Goal: Task Accomplishment & Management: Manage account settings

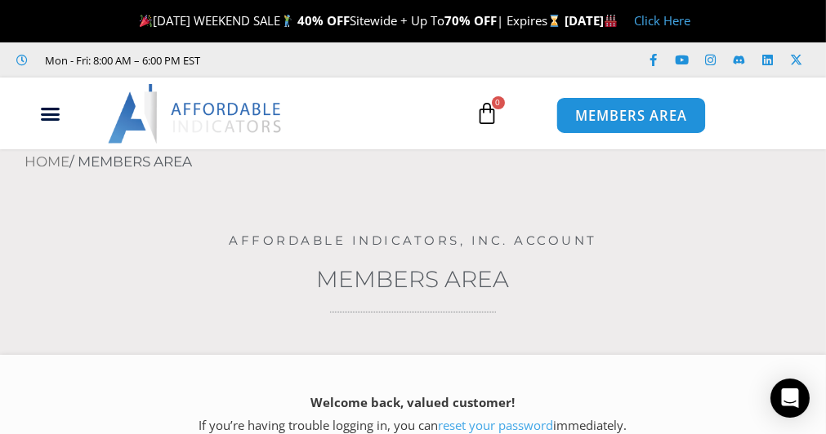
click at [605, 121] on span "MEMBERS AREA" at bounding box center [631, 116] width 112 height 14
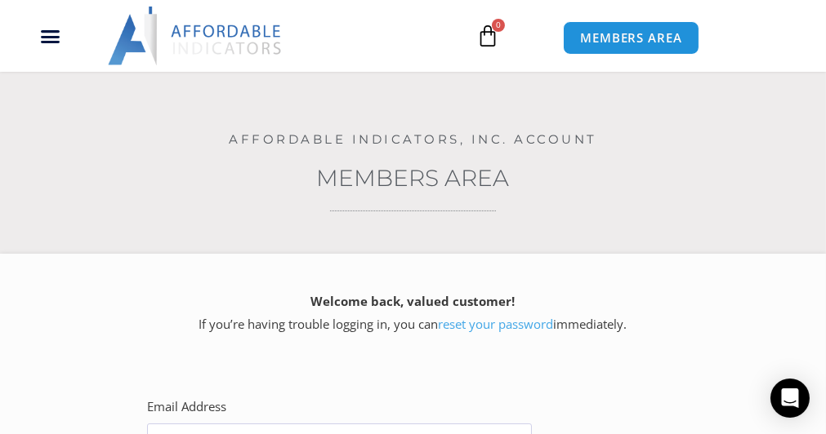
scroll to position [163, 0]
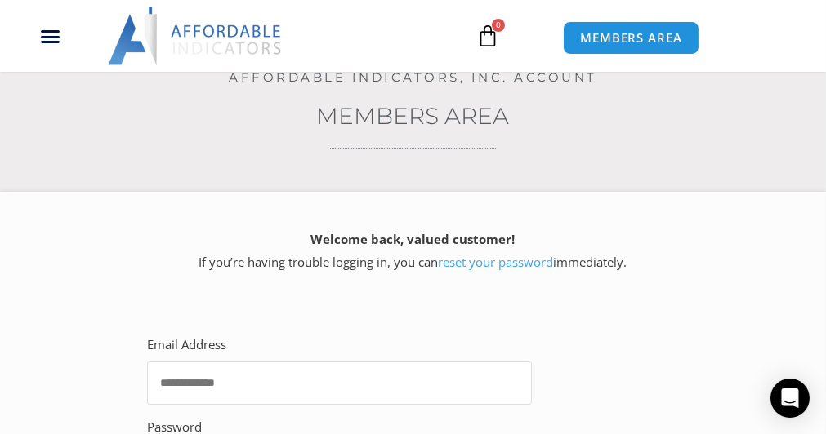
click at [227, 379] on input "Email Address" at bounding box center [339, 383] width 385 height 43
type input "**********"
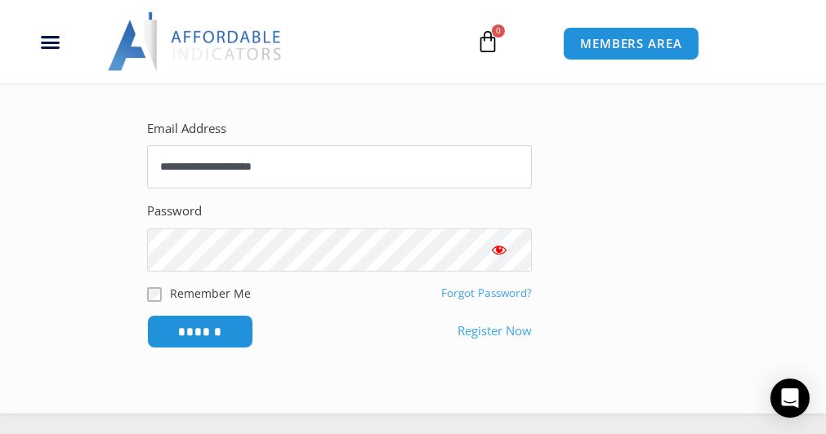
scroll to position [412, 0]
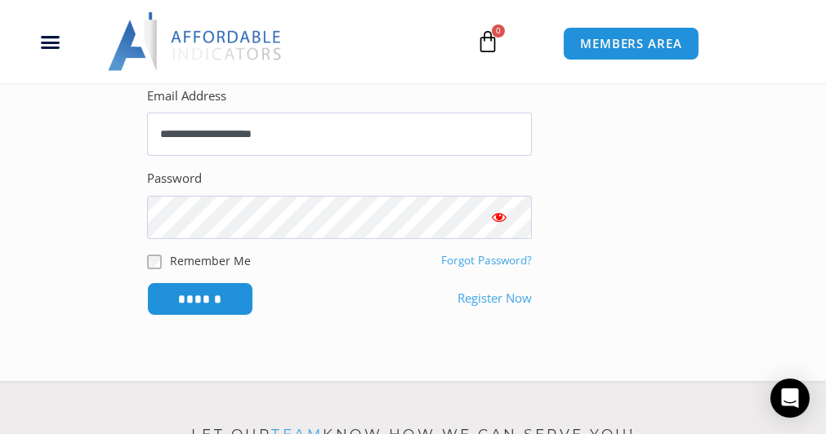
click at [501, 219] on span "Show password" at bounding box center [499, 217] width 16 height 16
click at [204, 301] on input "******" at bounding box center [200, 299] width 106 height 33
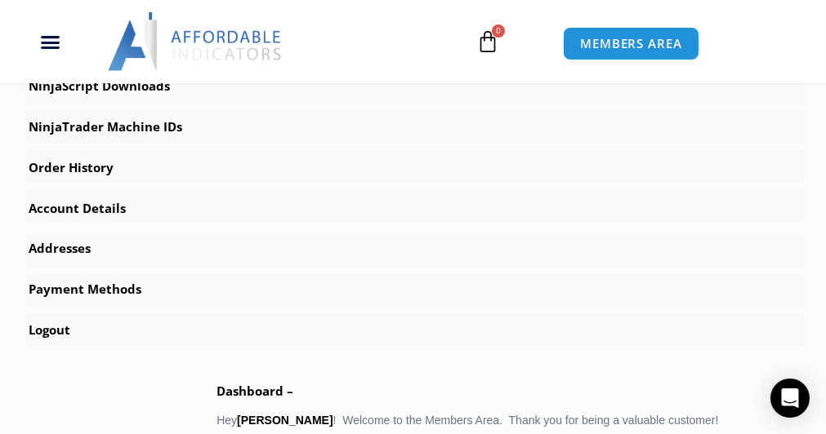
scroll to position [653, 0]
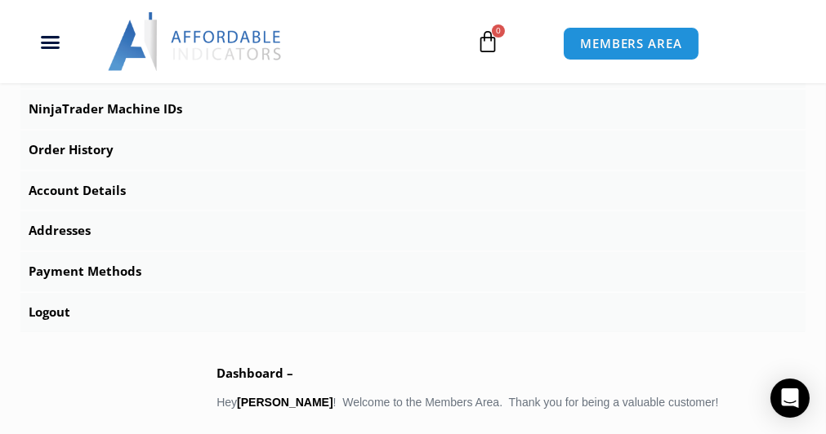
click at [56, 187] on link "Account Details" at bounding box center [412, 190] width 785 height 39
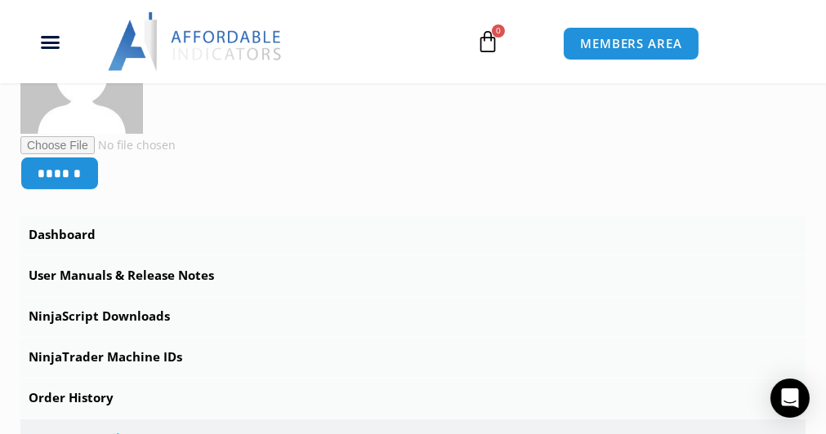
scroll to position [408, 0]
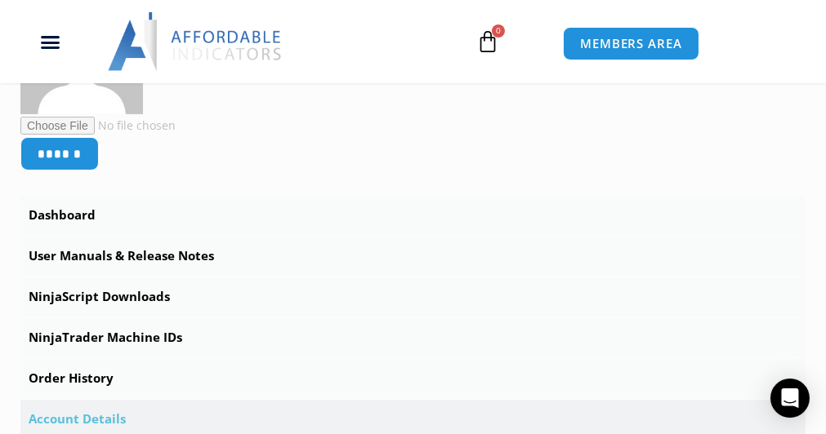
click at [117, 336] on link "NinjaTrader Machine IDs" at bounding box center [412, 337] width 785 height 39
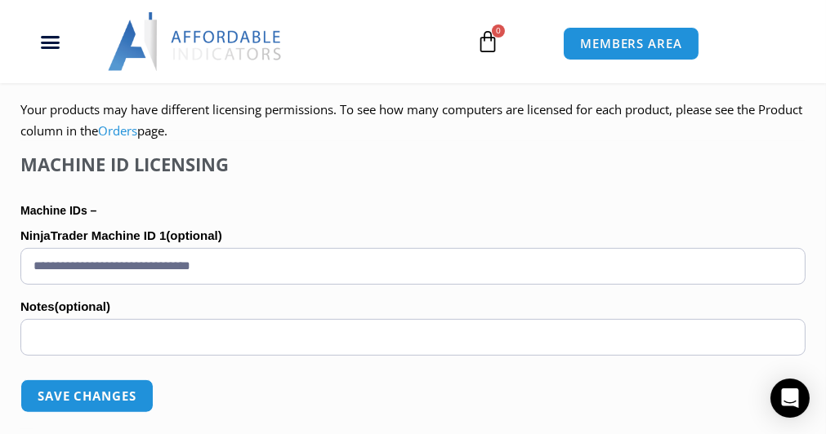
scroll to position [1062, 0]
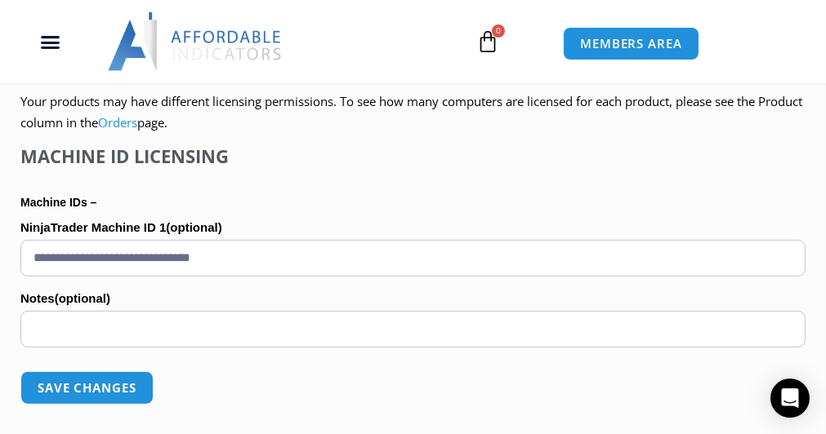
click at [263, 256] on input "**********" at bounding box center [412, 258] width 785 height 37
click at [2, 290] on div "****** Dashboard Subscriptions User Manuals & Release Notes NinjaScript Downloa…" at bounding box center [413, 268] width 826 height 1949
click at [278, 259] on input "**********" at bounding box center [412, 258] width 785 height 37
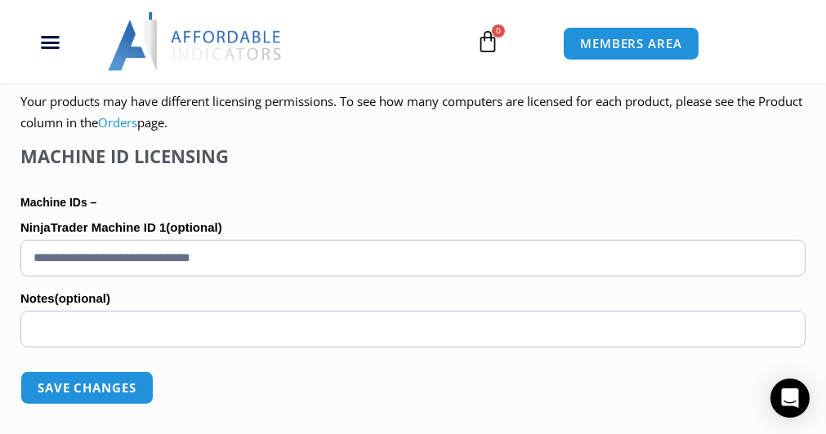
click at [278, 259] on input "**********" at bounding box center [412, 258] width 785 height 37
paste input "text"
type input "**********"
click at [118, 383] on button "Save changes" at bounding box center [86, 388] width 133 height 33
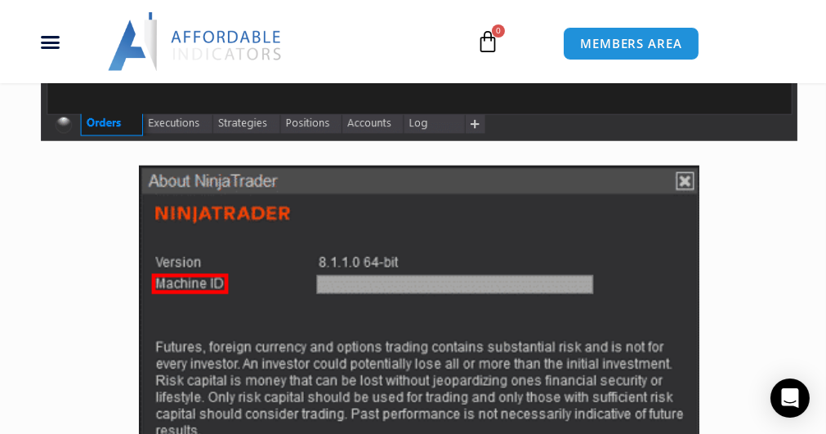
scroll to position [1796, 0]
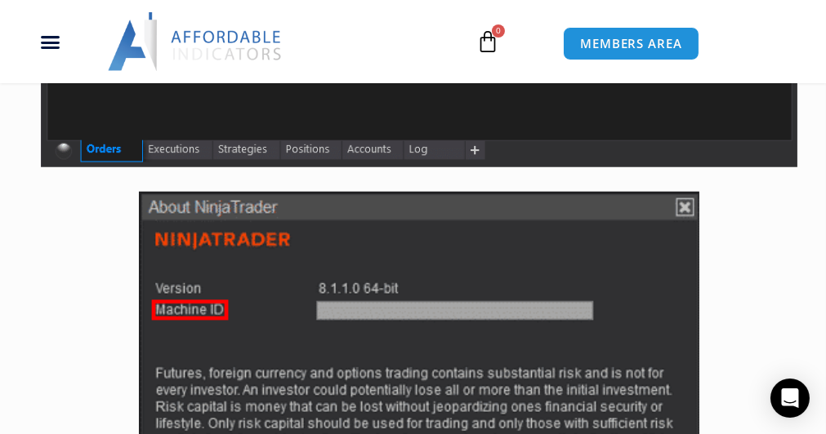
click at [86, 259] on div at bounding box center [419, 358] width 756 height 332
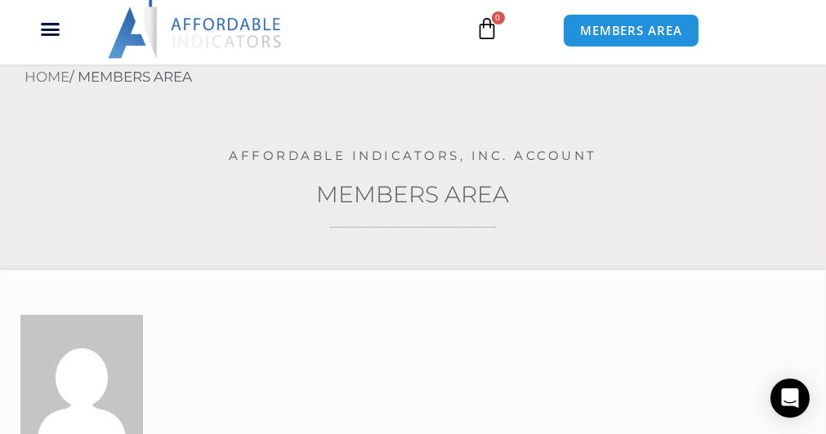
scroll to position [0, 0]
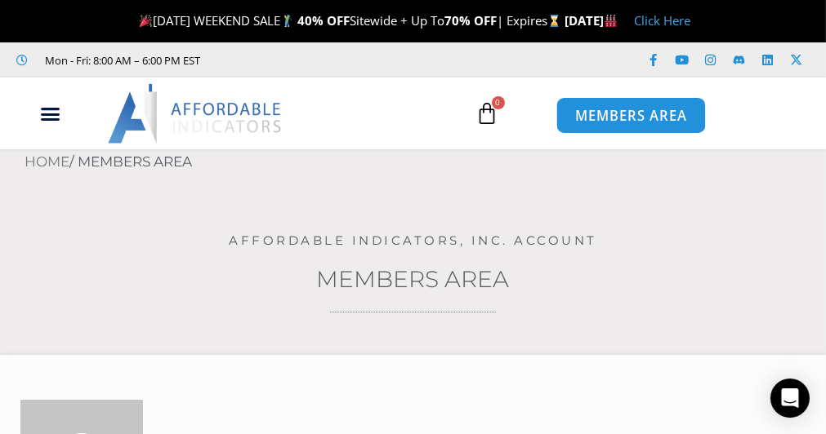
click at [666, 116] on span "MEMBERS AREA" at bounding box center [631, 116] width 112 height 14
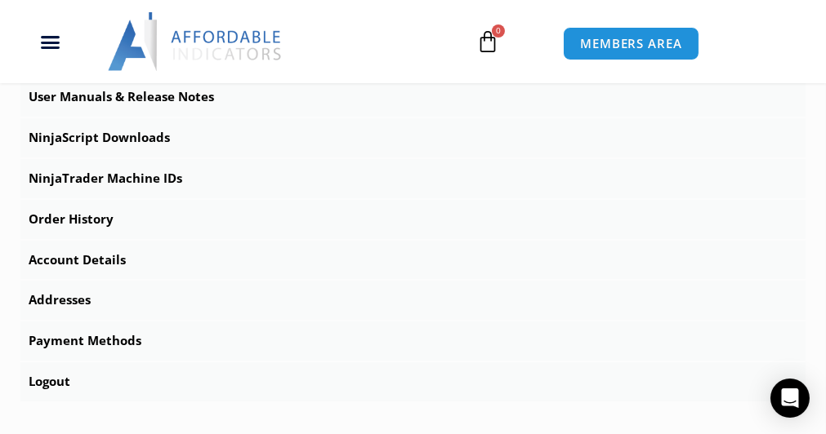
scroll to position [653, 0]
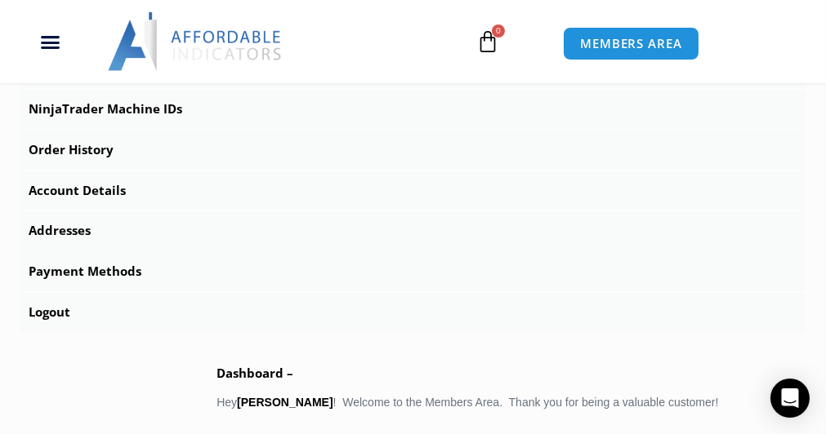
click at [75, 192] on link "Account Details" at bounding box center [412, 190] width 785 height 39
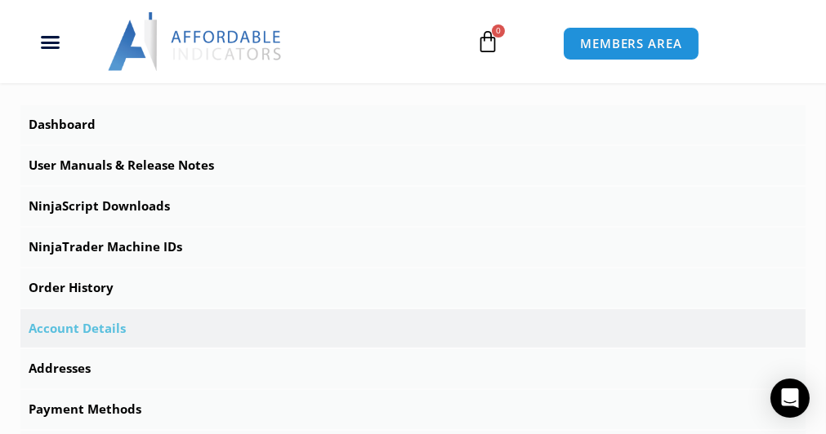
scroll to position [572, 0]
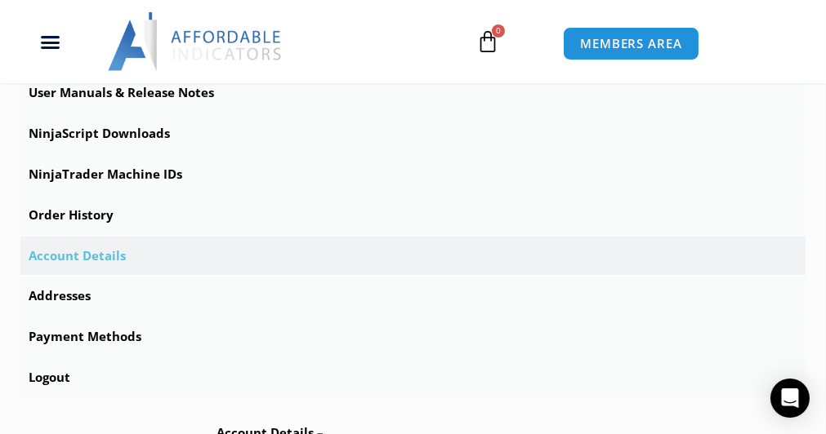
click at [73, 214] on link "Order History" at bounding box center [412, 215] width 785 height 39
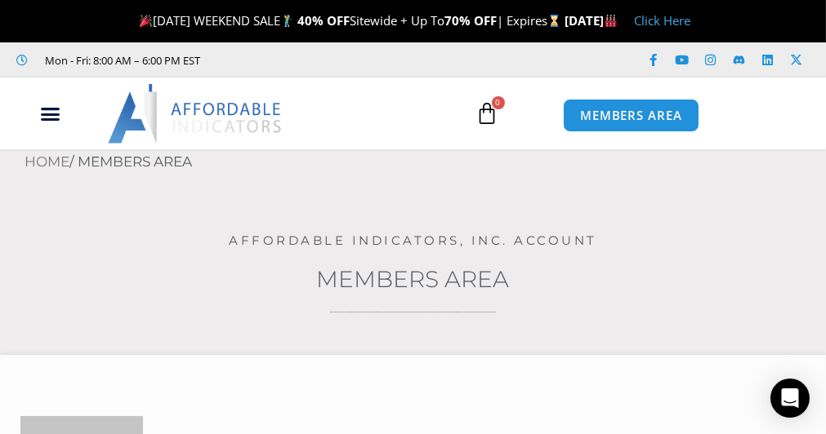
click at [194, 23] on span "LABOR DAY WEEKEND SALE 40% OFF Sitewide + Up To 70% OFF | Expires" at bounding box center [350, 20] width 429 height 16
click at [690, 21] on link "Click Here" at bounding box center [662, 20] width 56 height 16
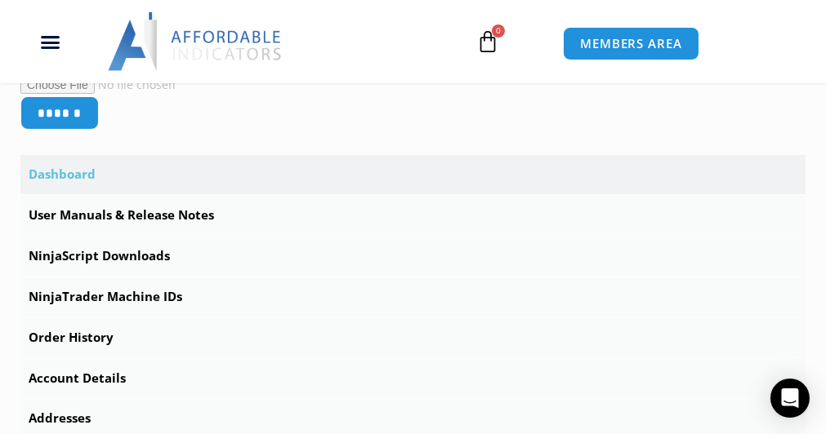
scroll to position [490, 0]
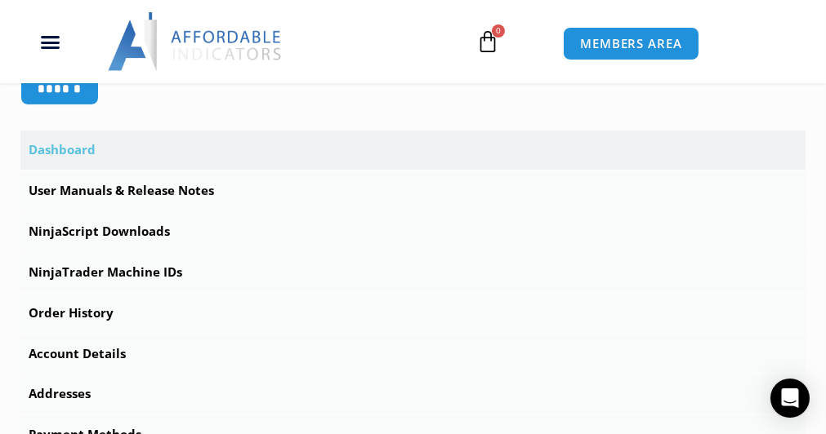
click at [129, 189] on link "User Manuals & Release Notes" at bounding box center [412, 190] width 785 height 39
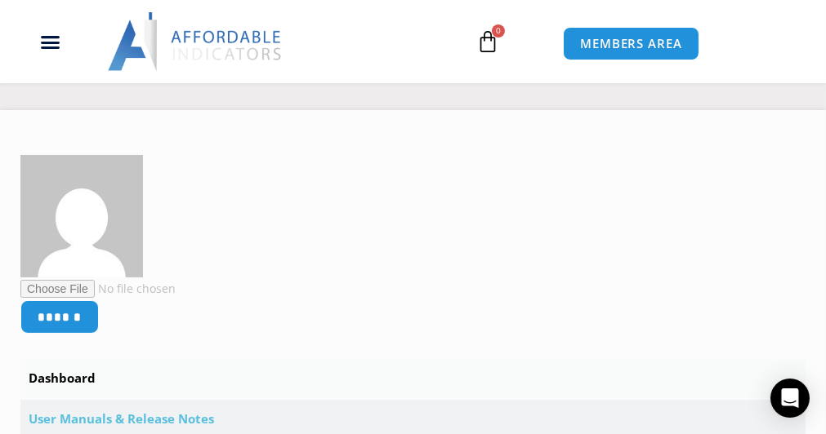
scroll to position [490, 0]
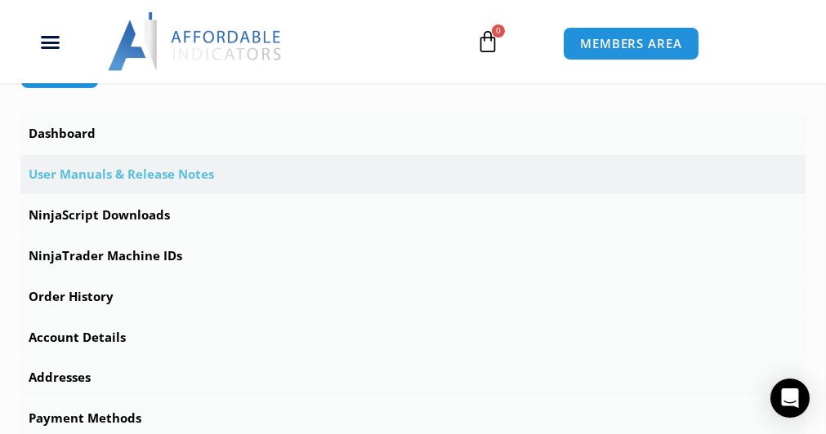
click at [140, 256] on link "NinjaTrader Machine IDs" at bounding box center [412, 256] width 785 height 39
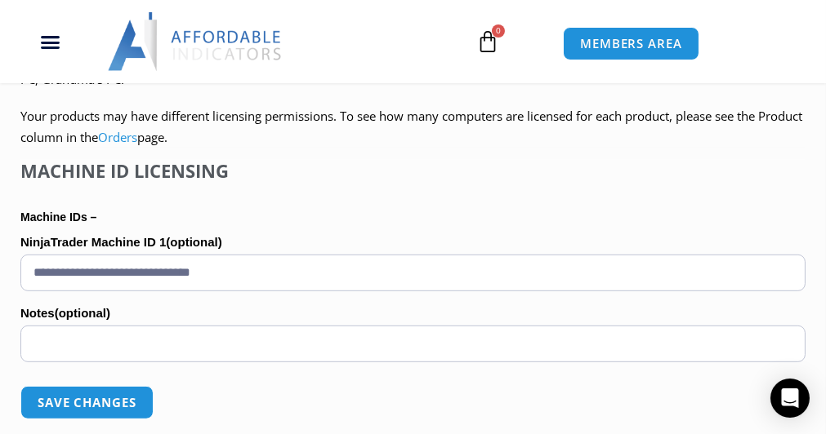
scroll to position [1062, 0]
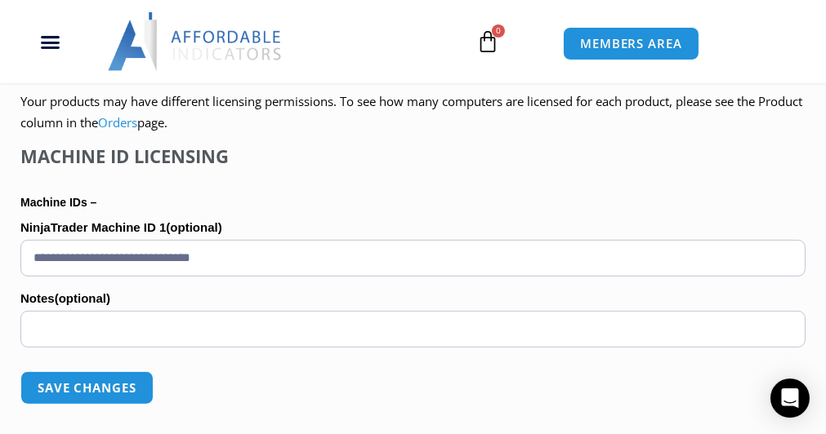
click at [137, 121] on link "Orders" at bounding box center [117, 122] width 39 height 16
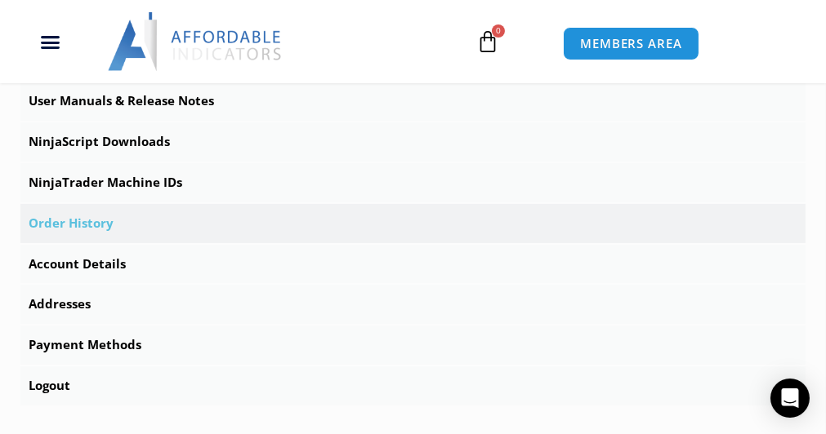
scroll to position [490, 0]
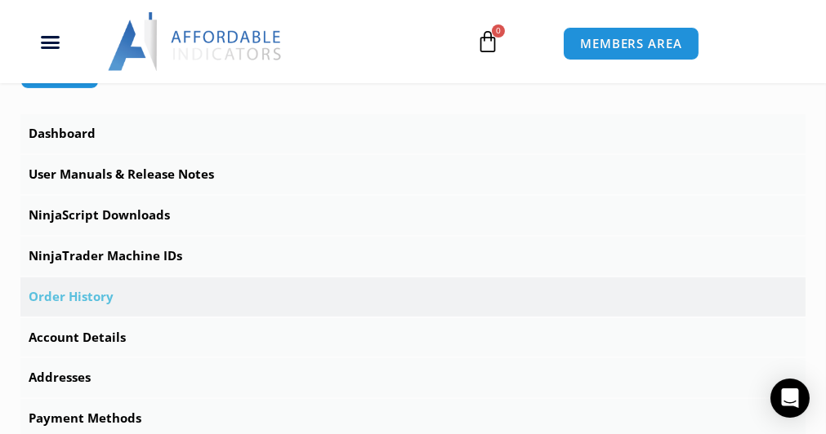
click at [89, 254] on link "NinjaTrader Machine IDs" at bounding box center [412, 256] width 785 height 39
